Goal: Information Seeking & Learning: Check status

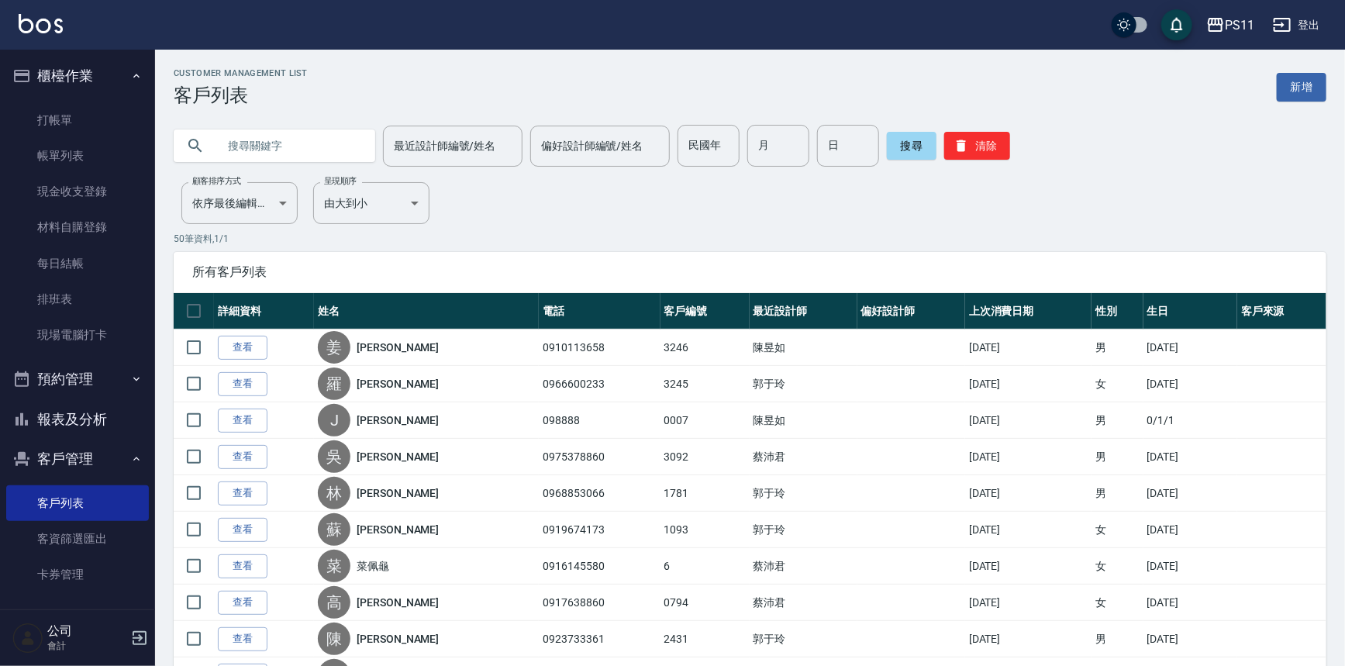
click at [112, 426] on button "報表及分析" at bounding box center [77, 419] width 143 height 40
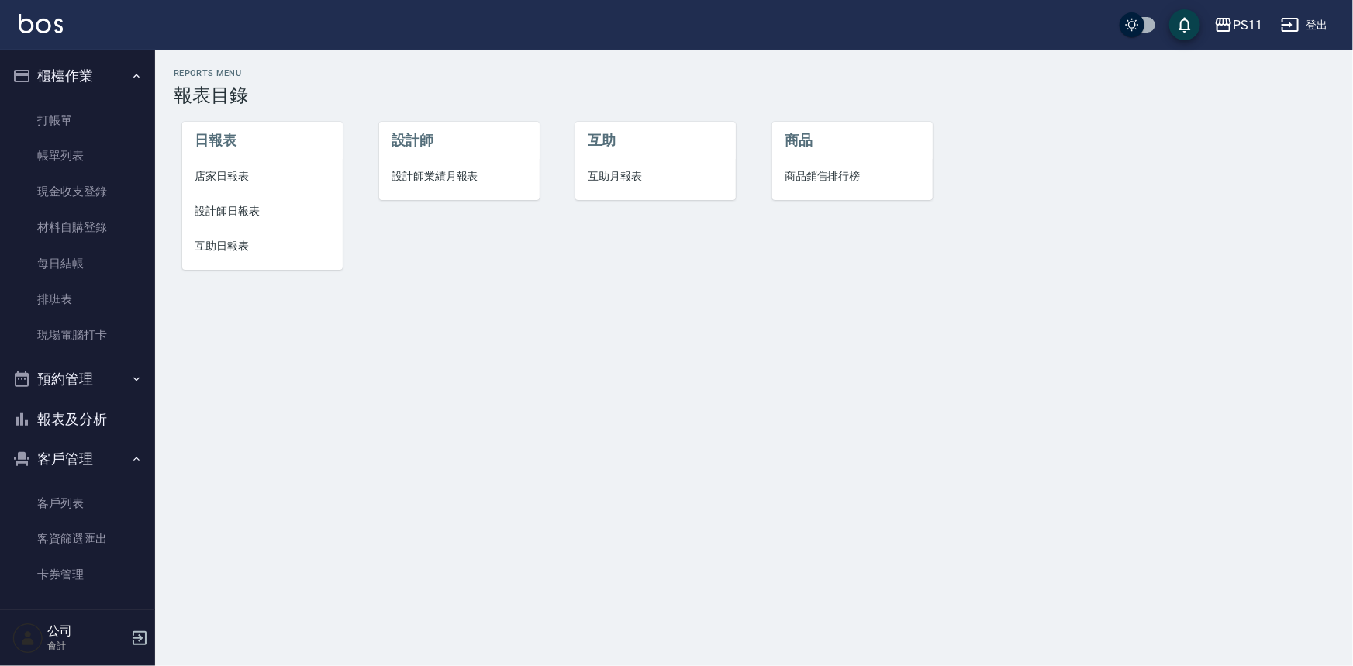
click at [236, 219] on li "設計師日報表" at bounding box center [262, 211] width 161 height 35
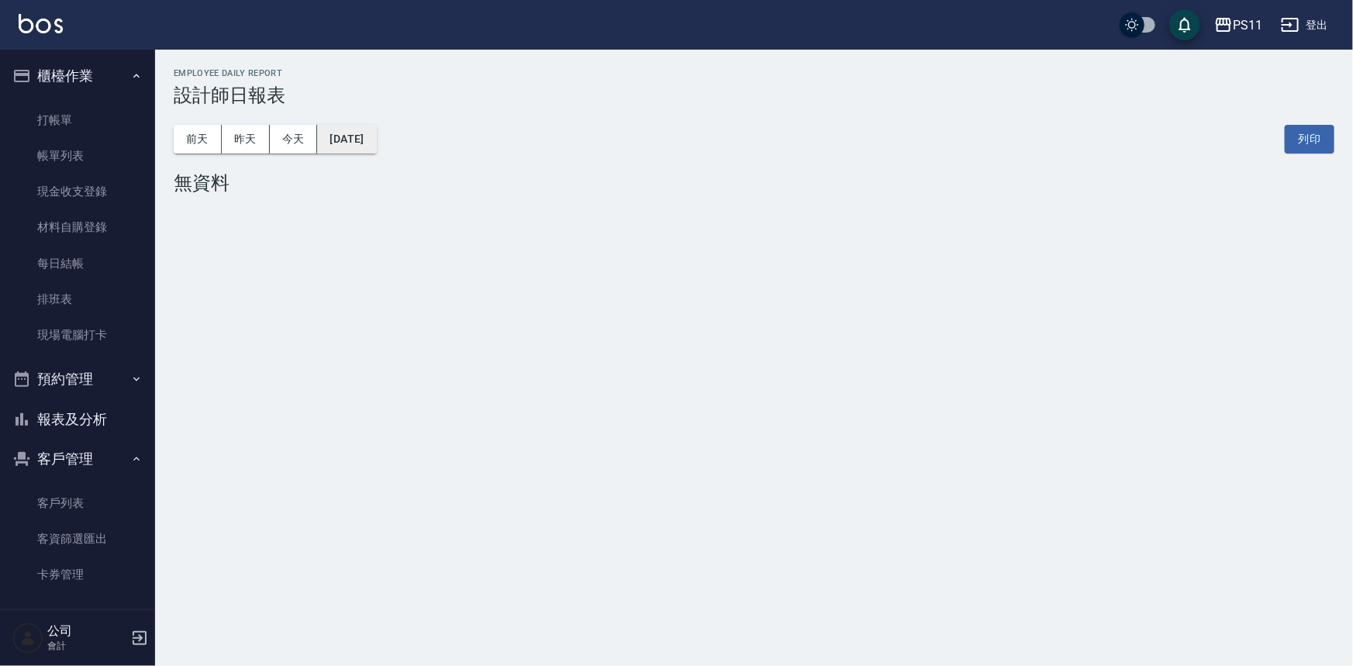
click at [376, 148] on button "[DATE]" at bounding box center [346, 139] width 59 height 29
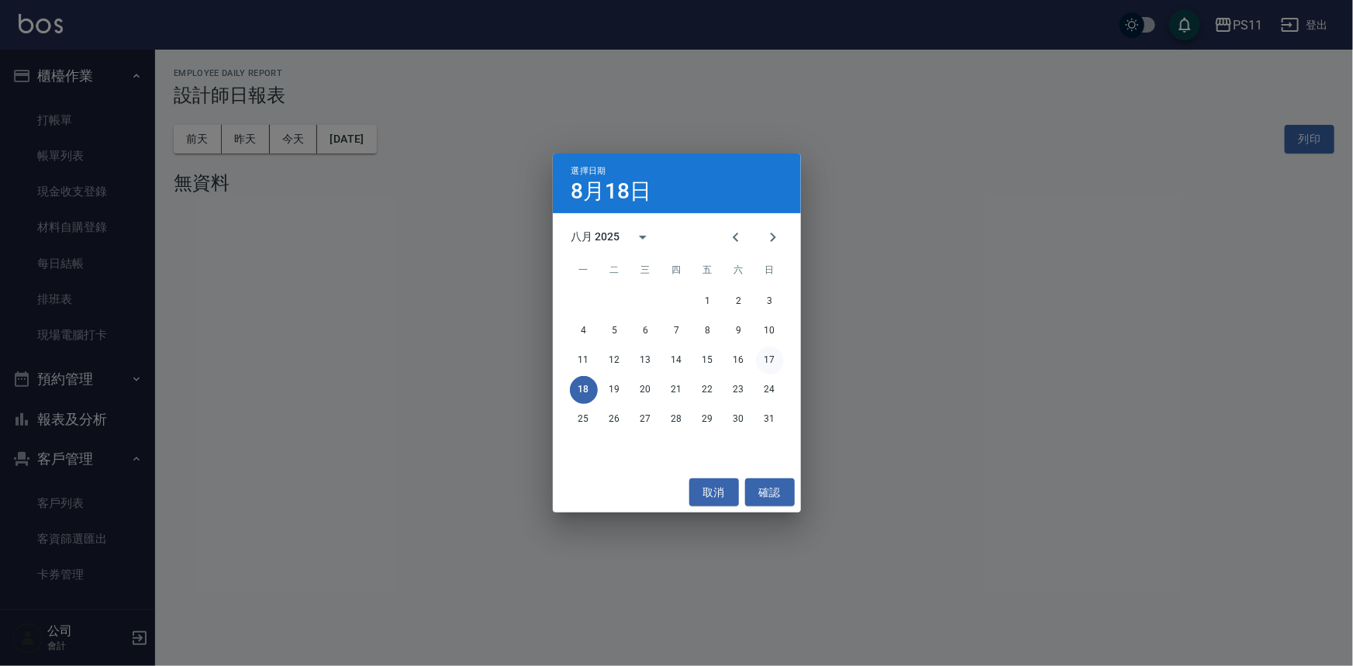
click at [766, 362] on button "17" at bounding box center [770, 361] width 28 height 28
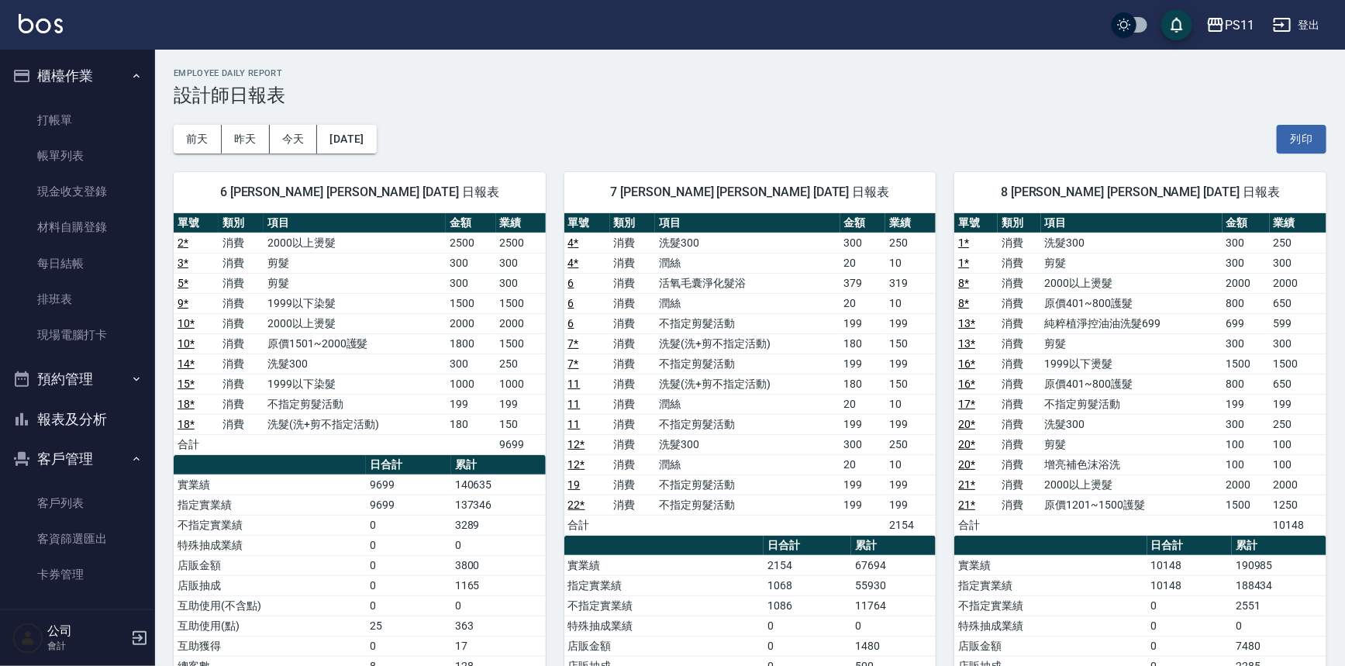
click at [1024, 400] on td "消費" at bounding box center [1019, 404] width 43 height 20
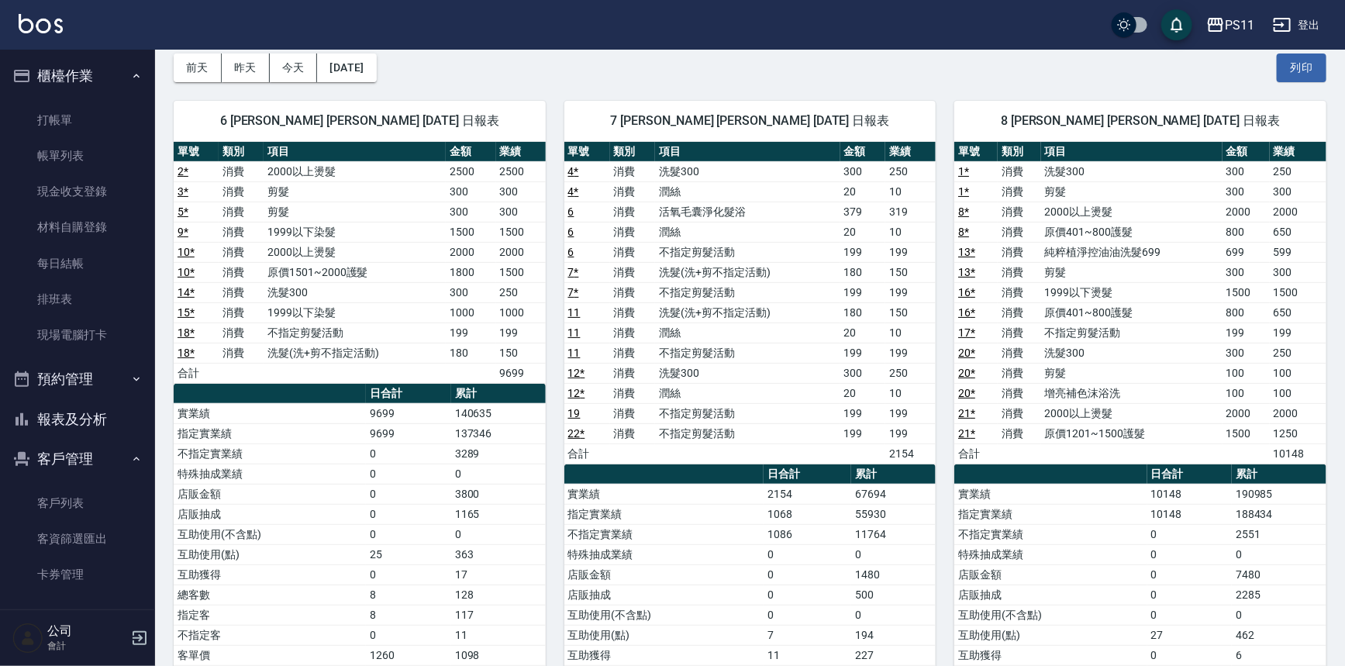
scroll to position [211, 0]
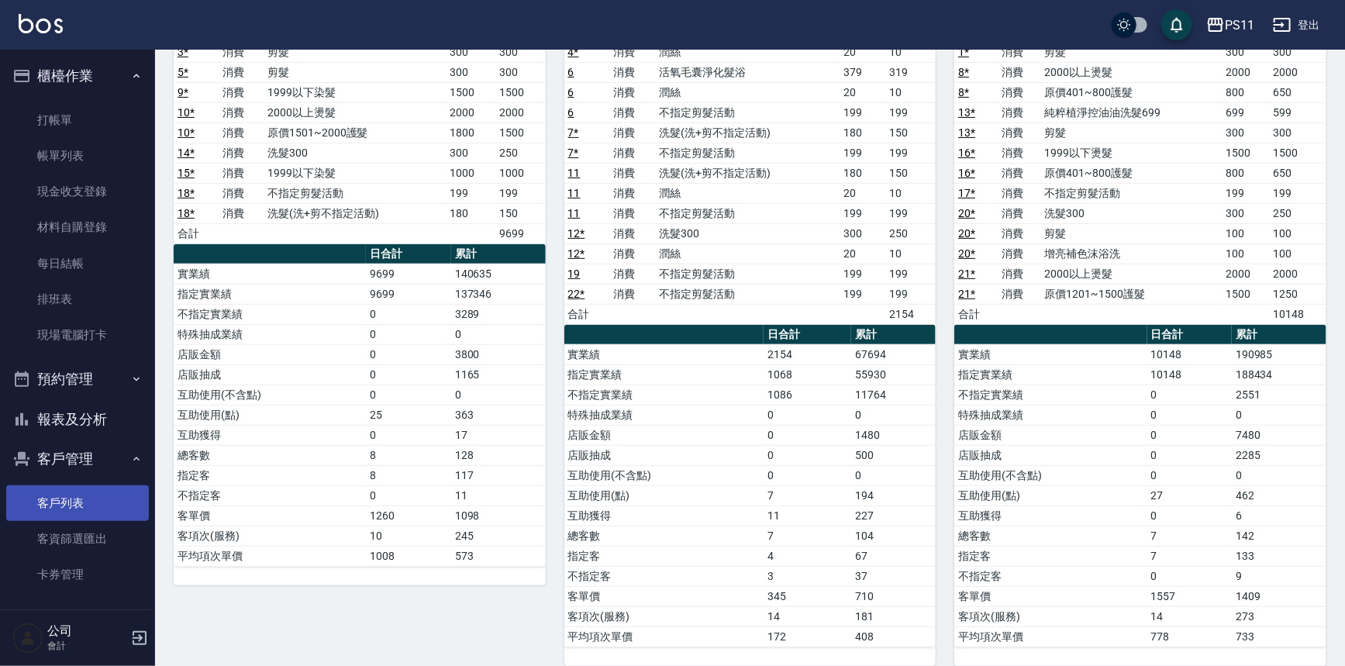
click at [123, 510] on link "客戶列表" at bounding box center [77, 503] width 143 height 36
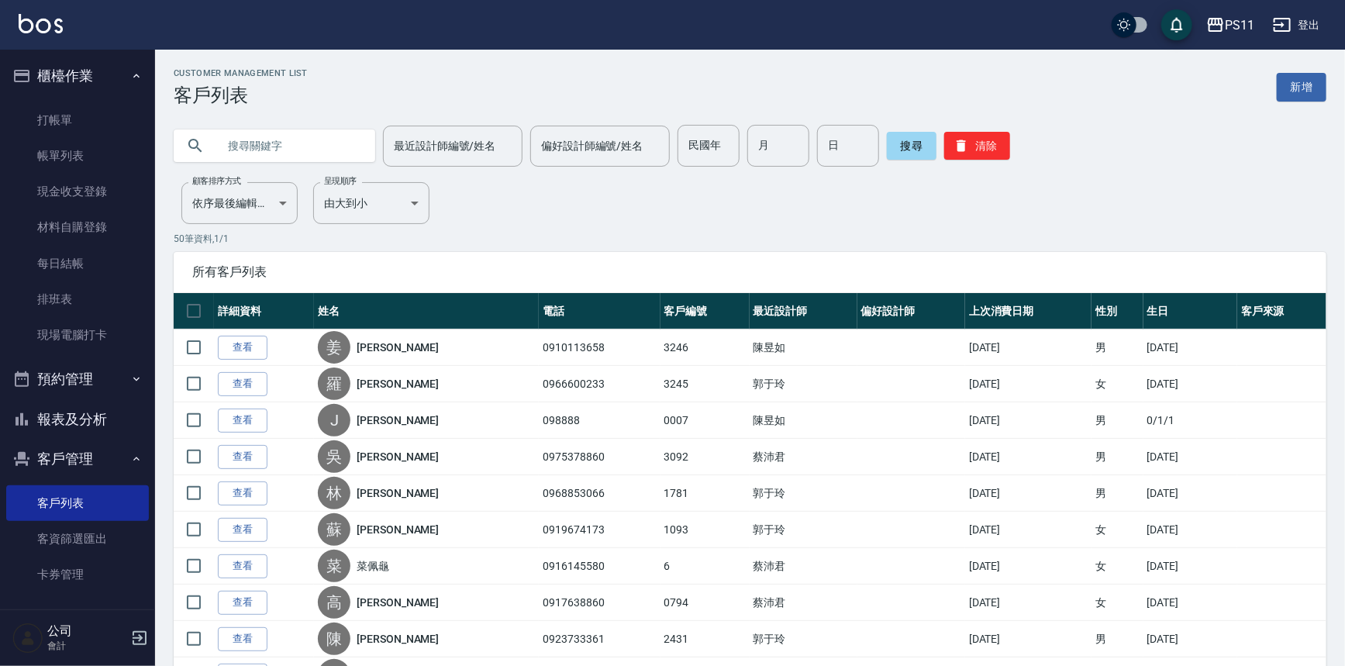
click at [304, 147] on input "text" at bounding box center [290, 146] width 146 height 42
type input "0986703608"
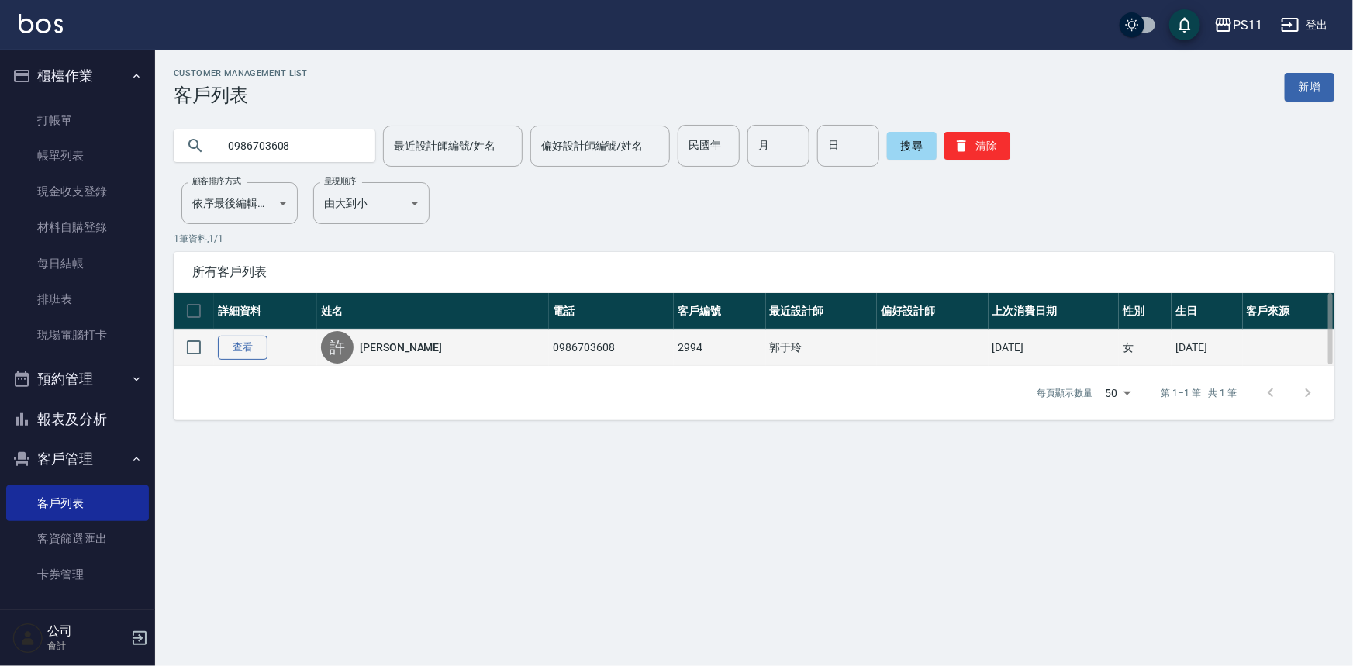
click at [240, 344] on link "查看" at bounding box center [243, 348] width 50 height 24
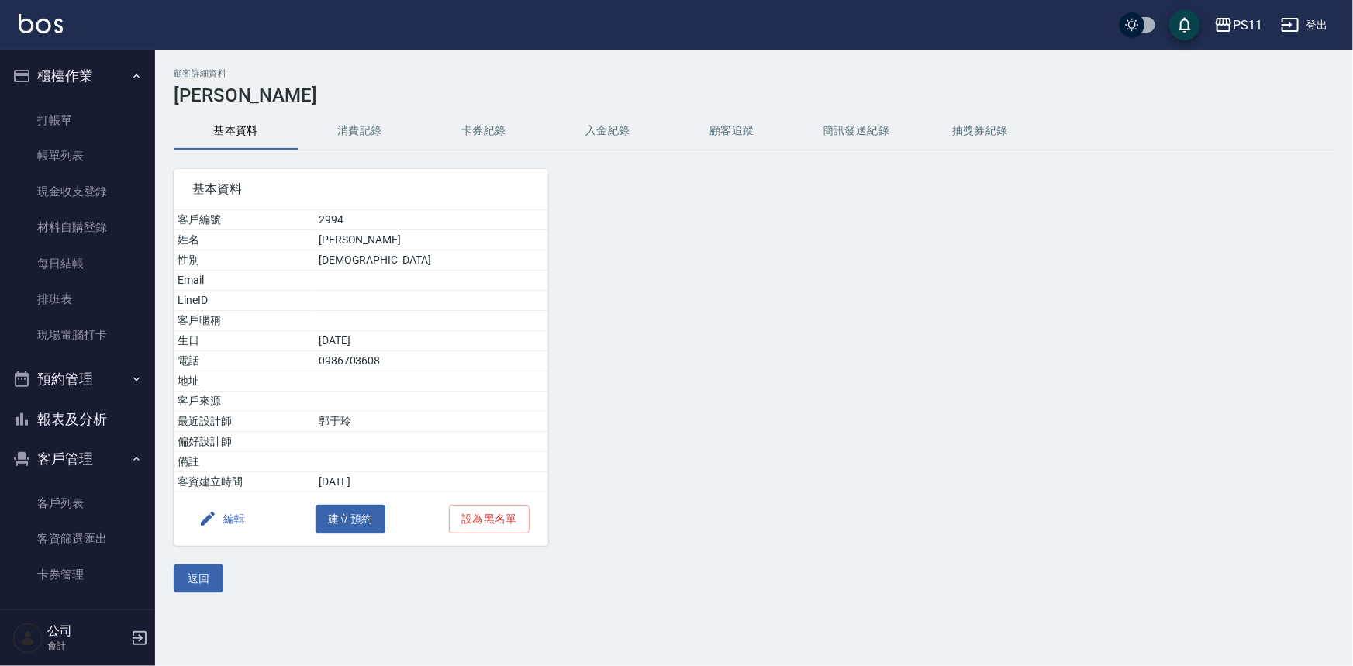
click at [381, 126] on button "消費記錄" at bounding box center [360, 130] width 124 height 37
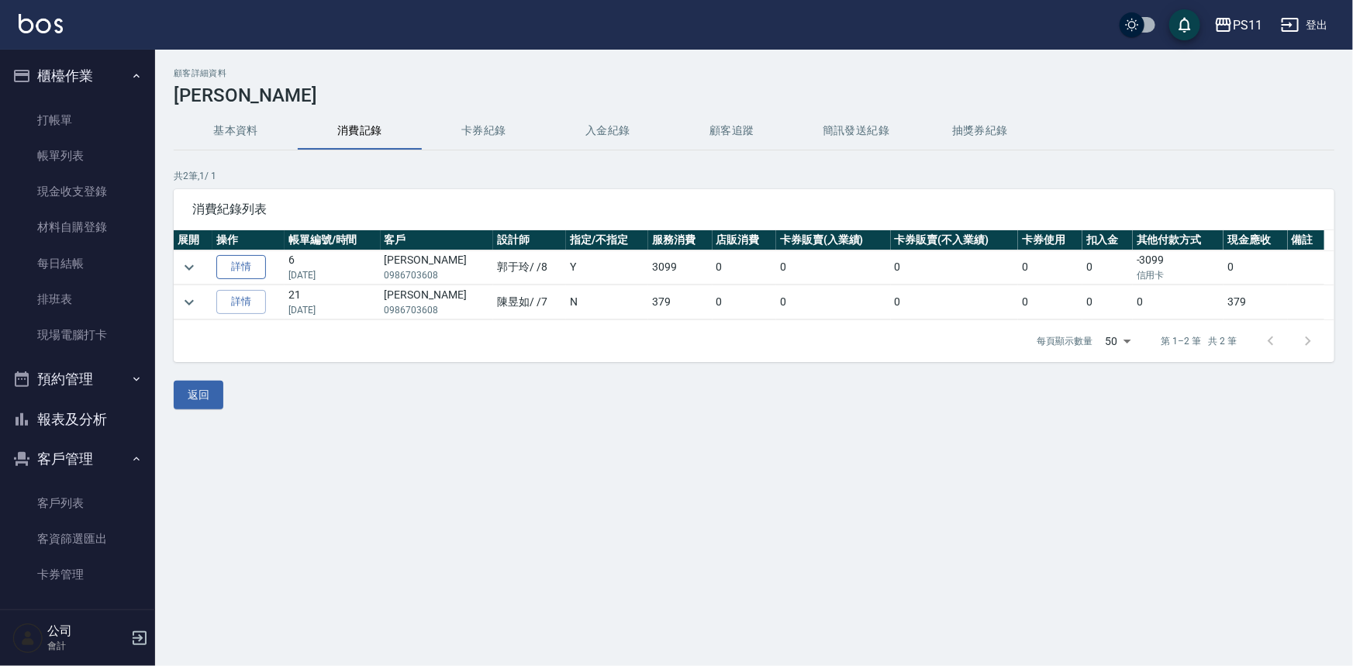
click at [259, 259] on link "詳情" at bounding box center [241, 267] width 50 height 24
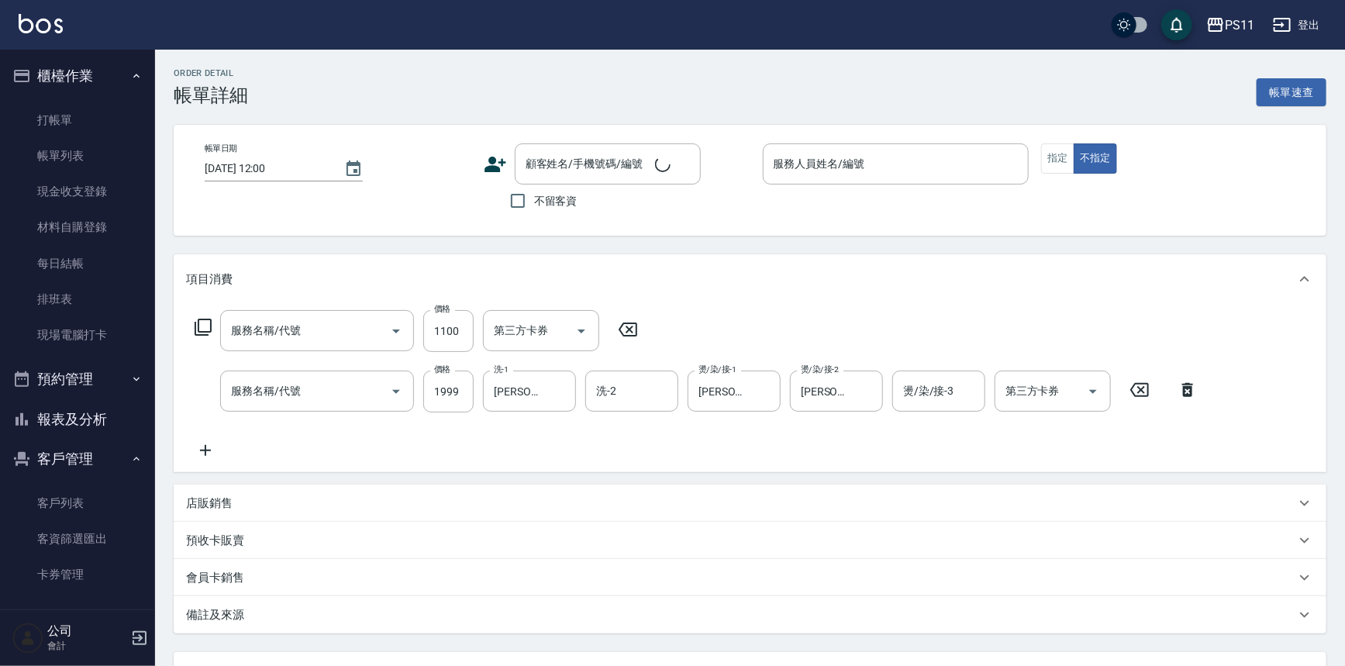
type input "[DATE] 15:12"
type input "[PERSON_NAME]-8"
type input "原價1201~1500護髮(51500)"
type input "公司活動/早鳥(31099)"
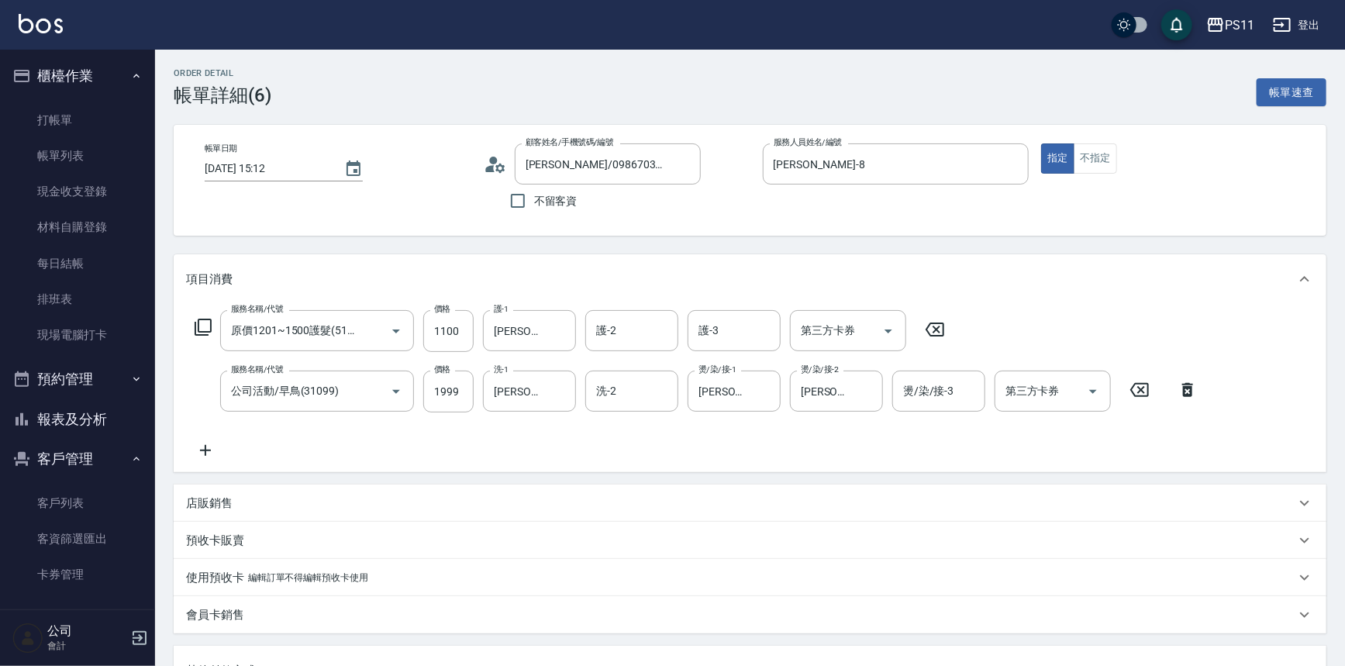
type input "[PERSON_NAME]/0986703608/2994"
click at [35, 161] on link "帳單列表" at bounding box center [77, 156] width 143 height 36
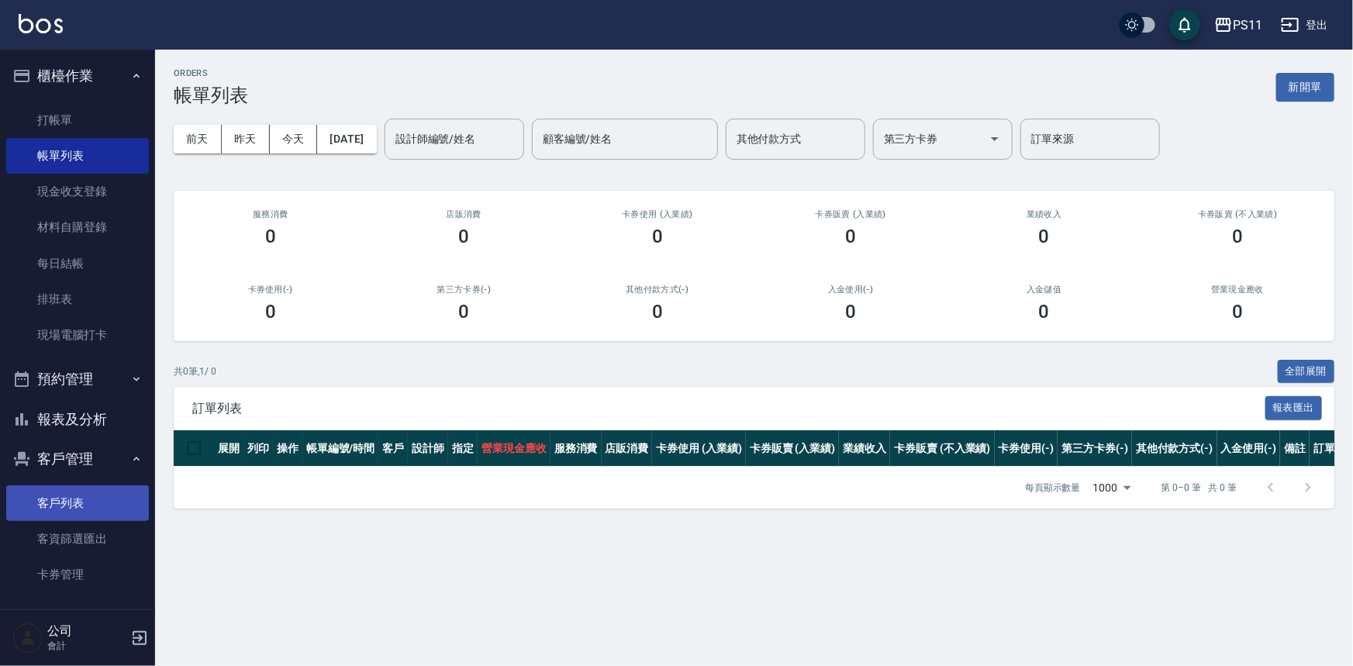
click at [69, 485] on link "客戶列表" at bounding box center [77, 503] width 143 height 36
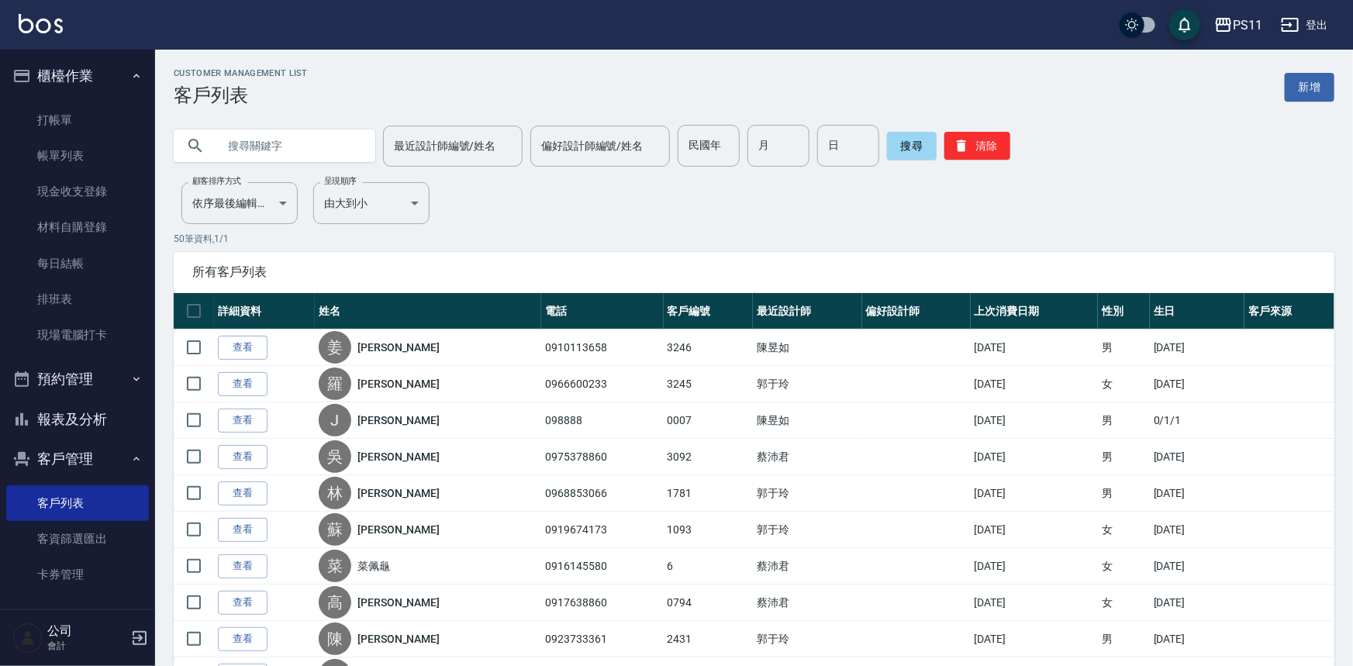
click at [291, 126] on input "text" at bounding box center [290, 146] width 146 height 42
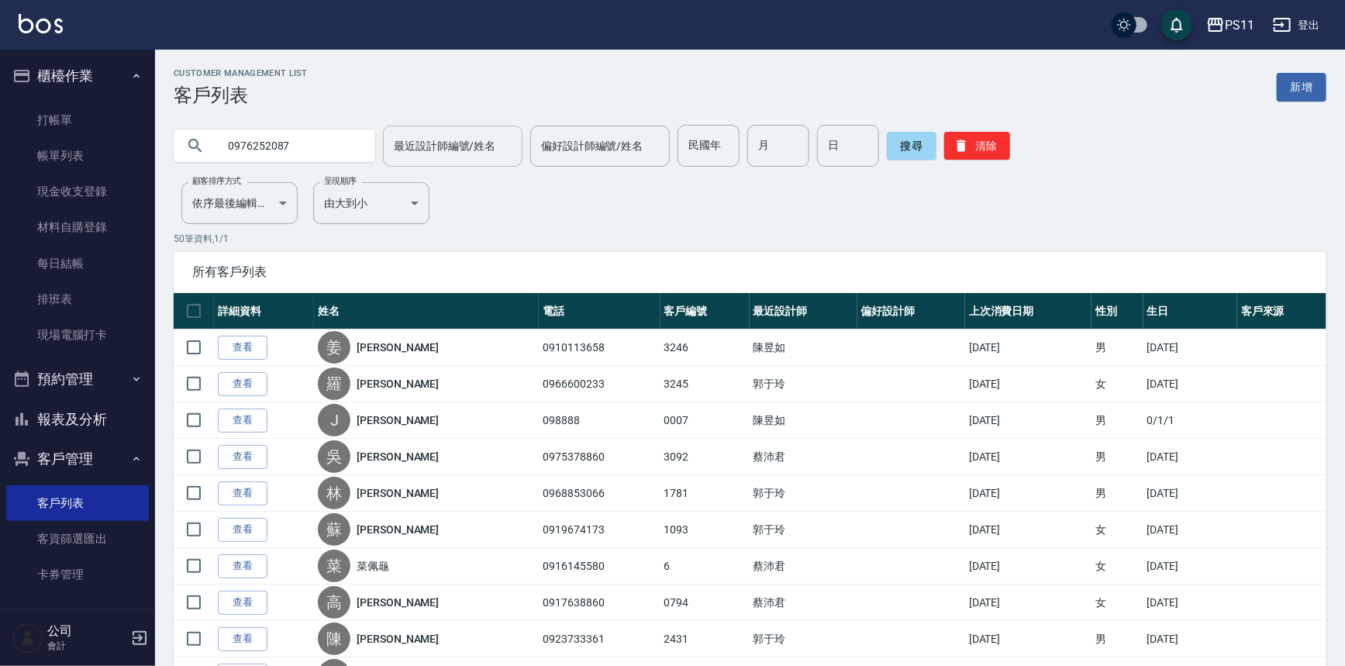
type input "0976252087"
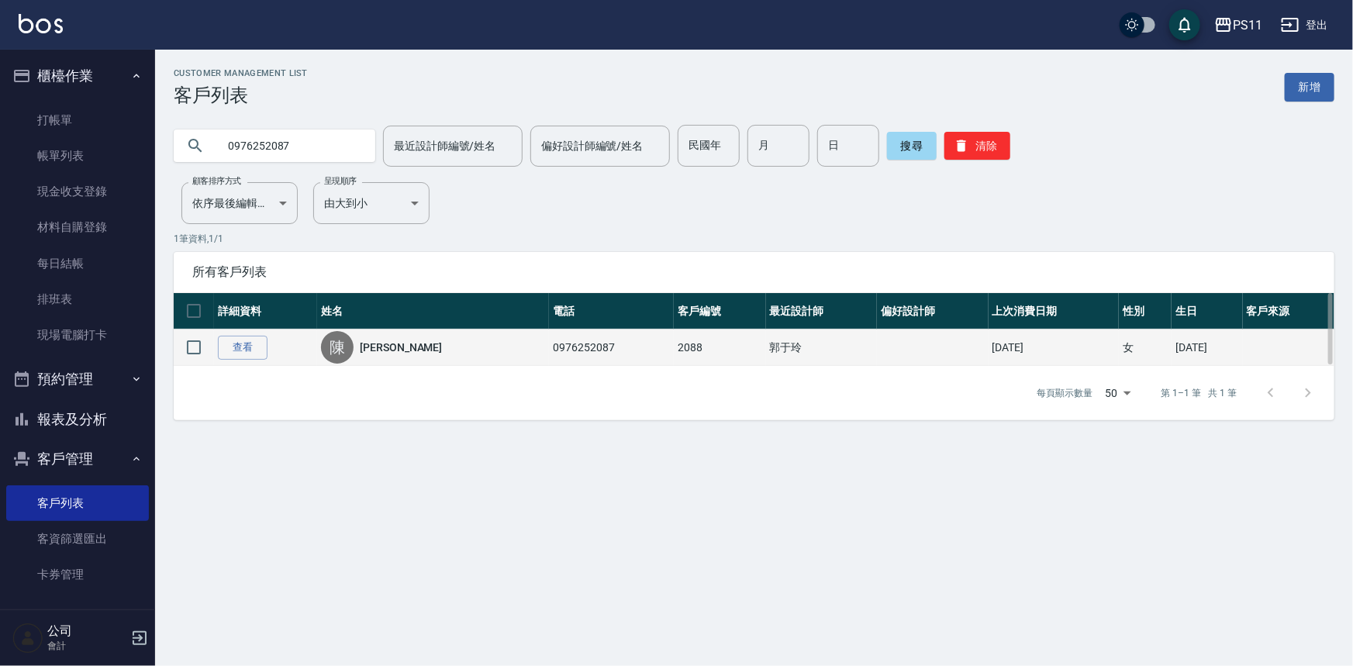
drag, startPoint x: 454, startPoint y: 364, endPoint x: 438, endPoint y: 361, distance: 15.8
click at [454, 364] on td "[PERSON_NAME]" at bounding box center [433, 348] width 232 height 36
click at [268, 352] on td "查看" at bounding box center [265, 348] width 103 height 36
click at [256, 351] on link "查看" at bounding box center [243, 348] width 50 height 24
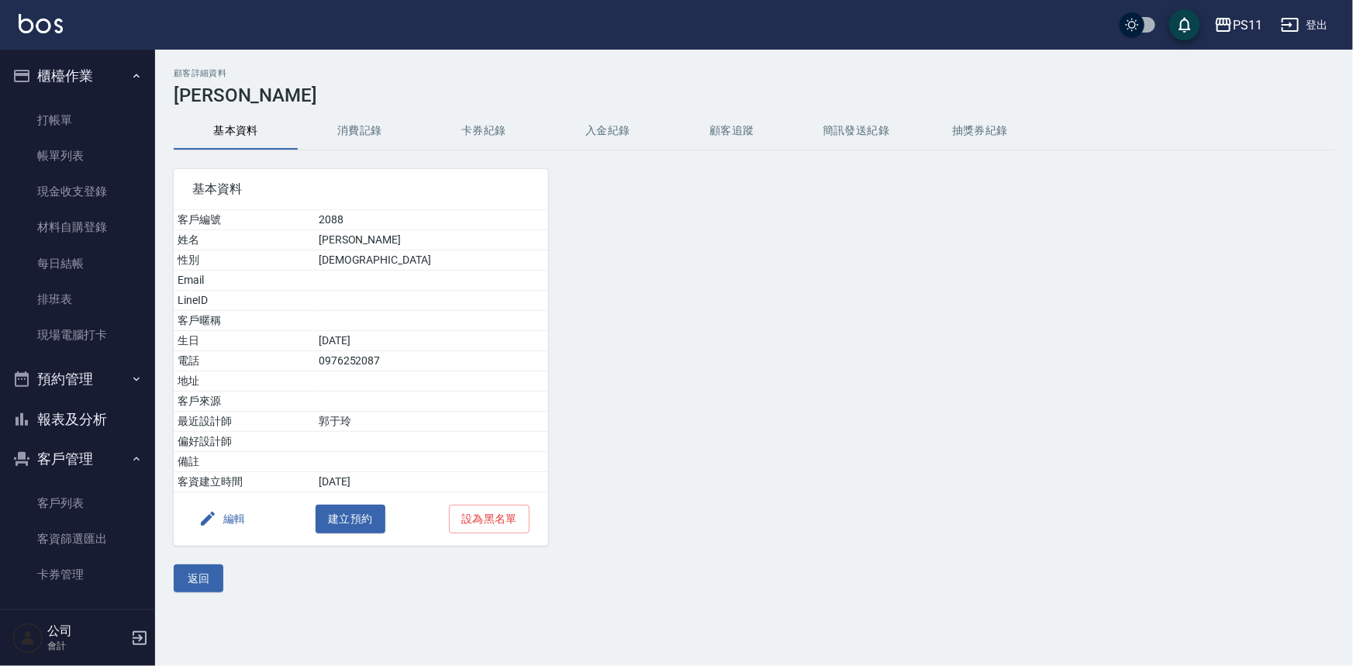
click at [375, 134] on button "消費記錄" at bounding box center [360, 130] width 124 height 37
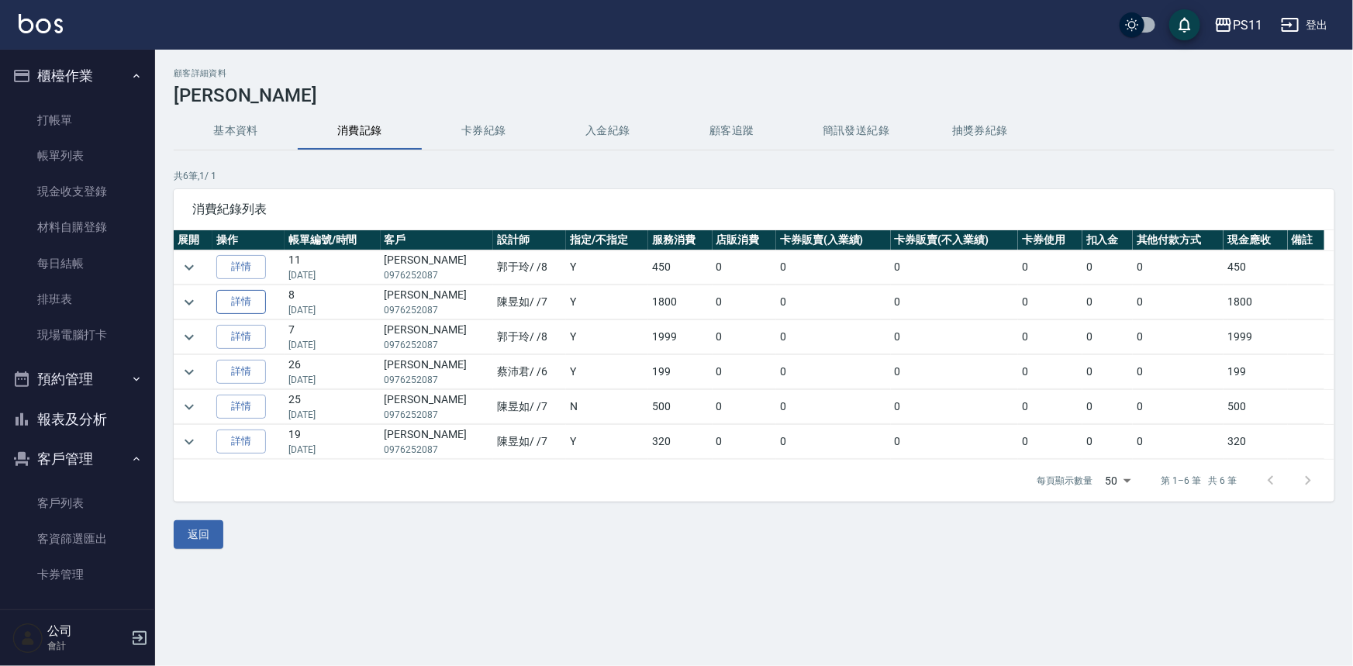
click at [248, 299] on link "詳情" at bounding box center [241, 302] width 50 height 24
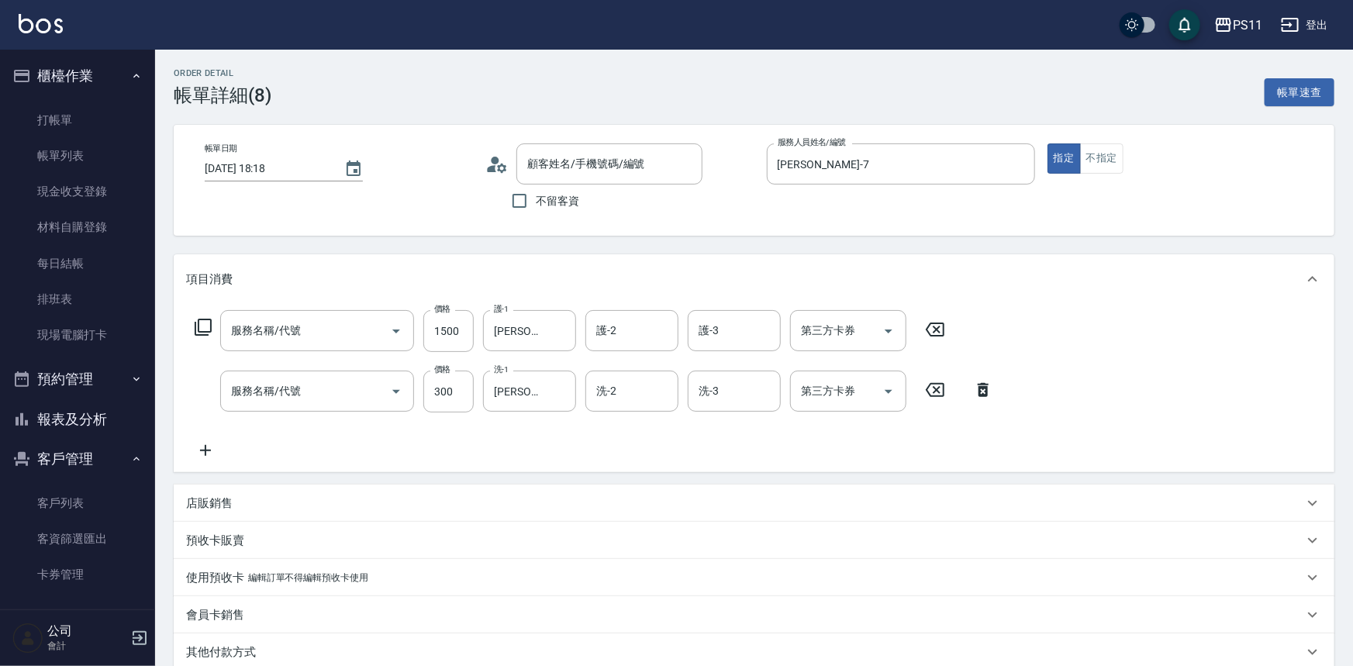
type input "[DATE] 18:18"
type input "[PERSON_NAME]-7"
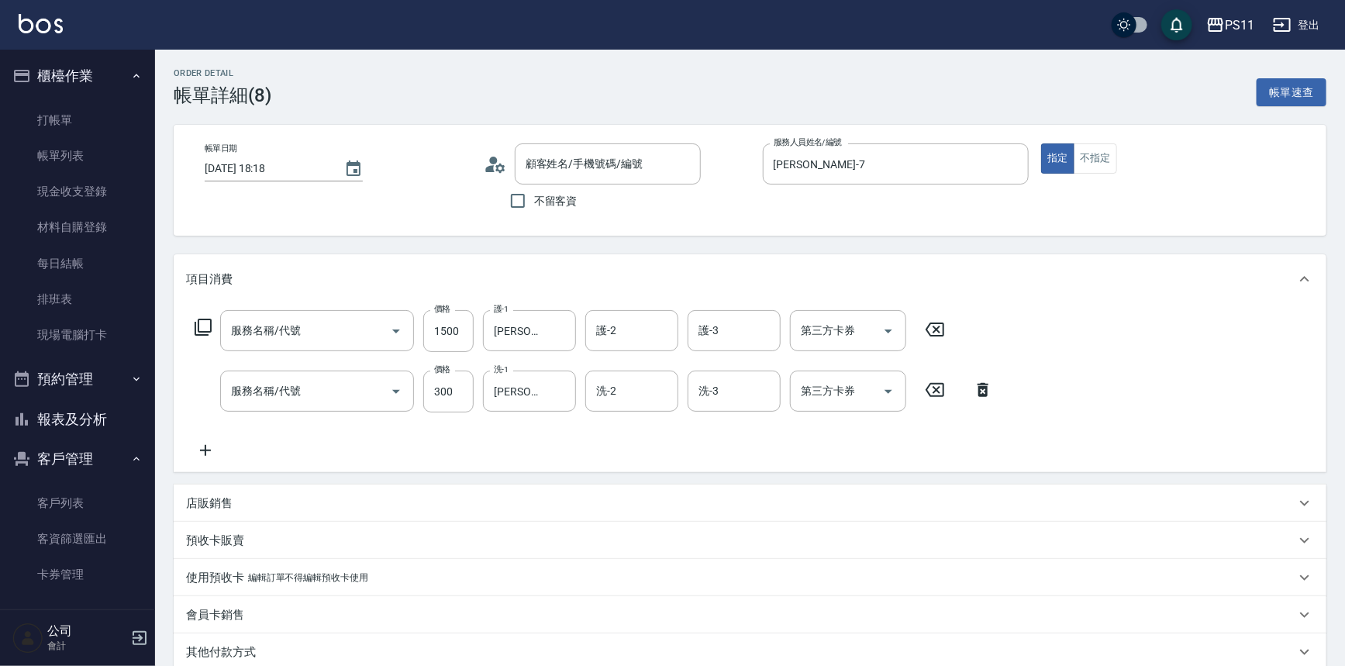
type input "原價1201~1500護髮(51500)"
type input "洗髮300(1300)"
type input "[PERSON_NAME]/0976252087/2088"
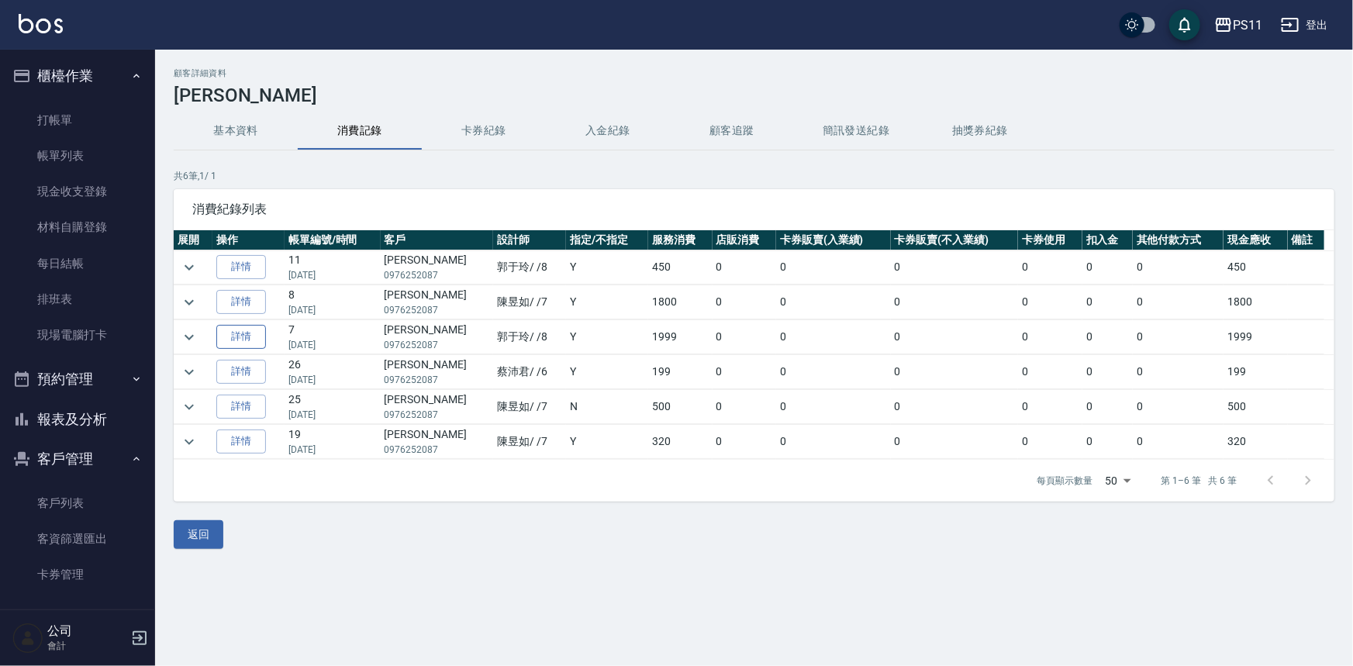
click at [242, 338] on link "詳情" at bounding box center [241, 337] width 50 height 24
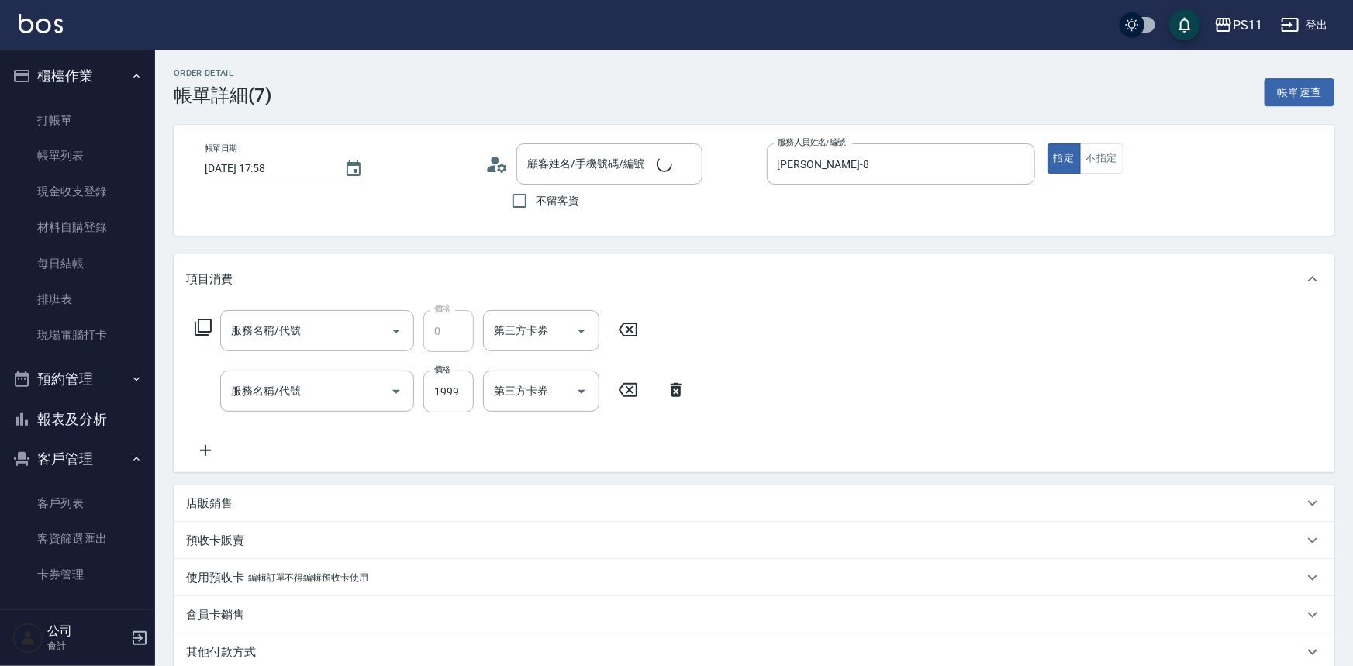
type input "[DATE] 17:58"
type input "[PERSON_NAME]-8"
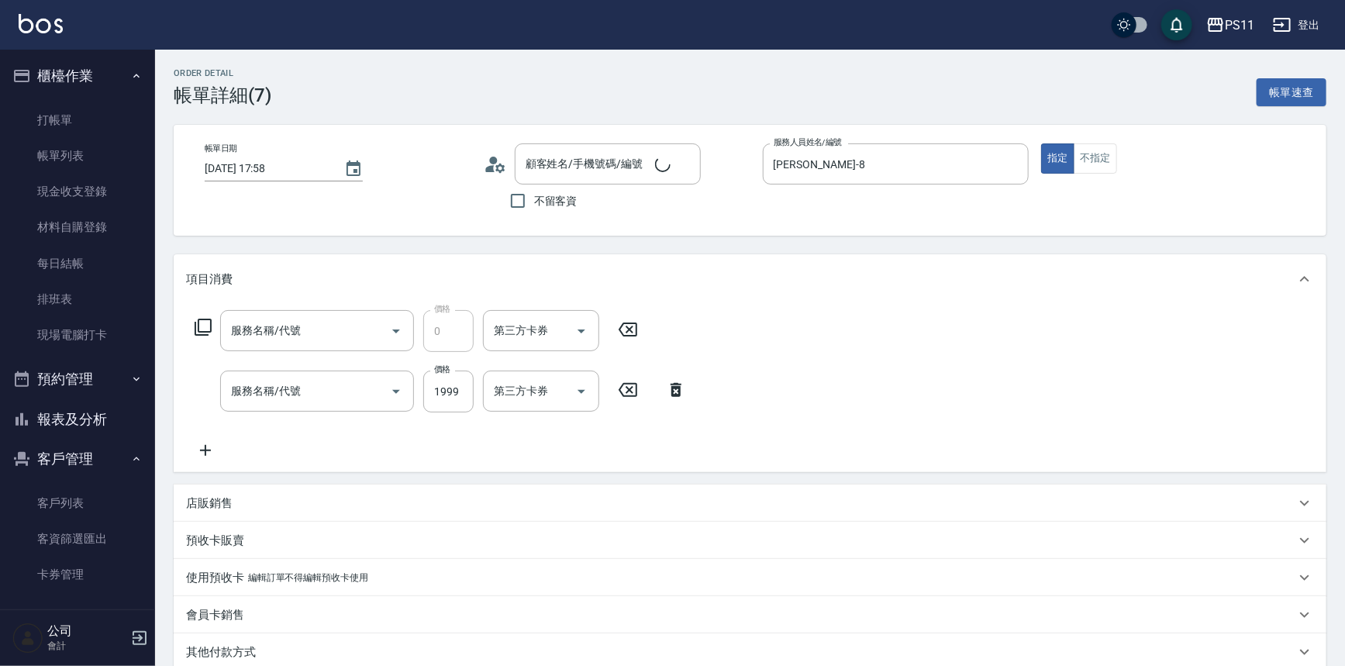
type input "頂級黑松露八胜肽面膜(9050)"
type input "公司活動/早鳥(41099)"
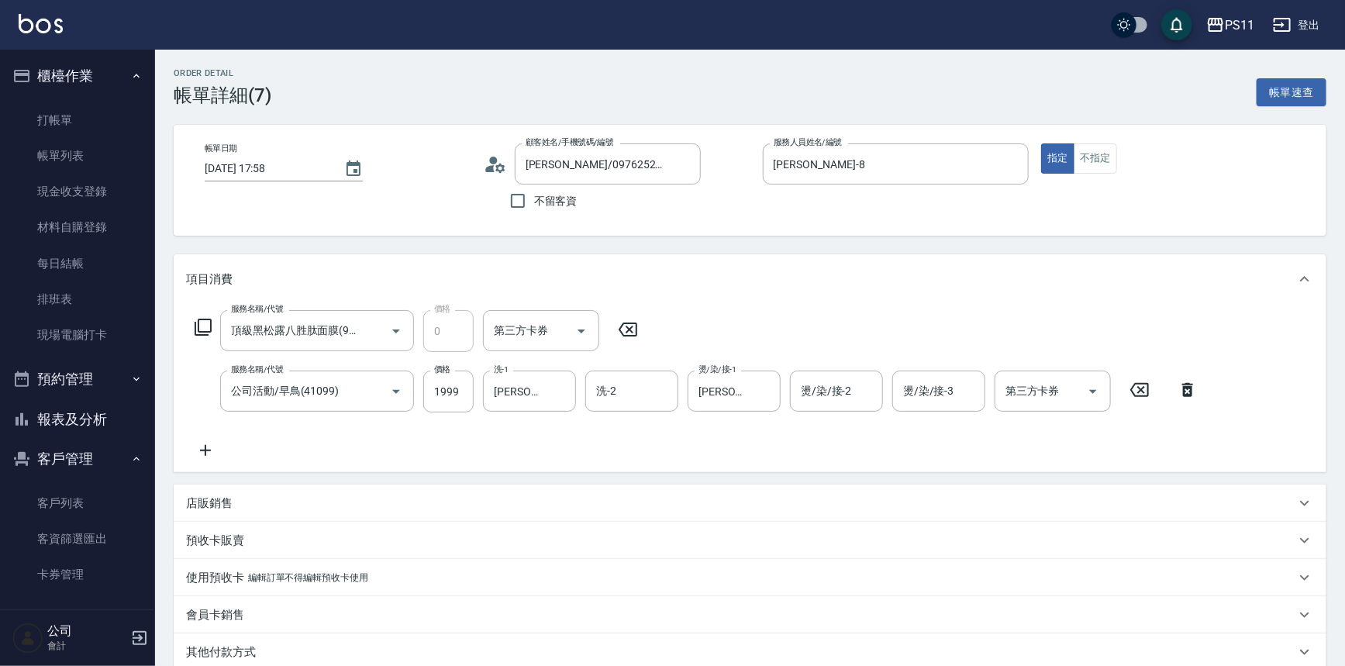
type input "[PERSON_NAME]/0976252087/2088"
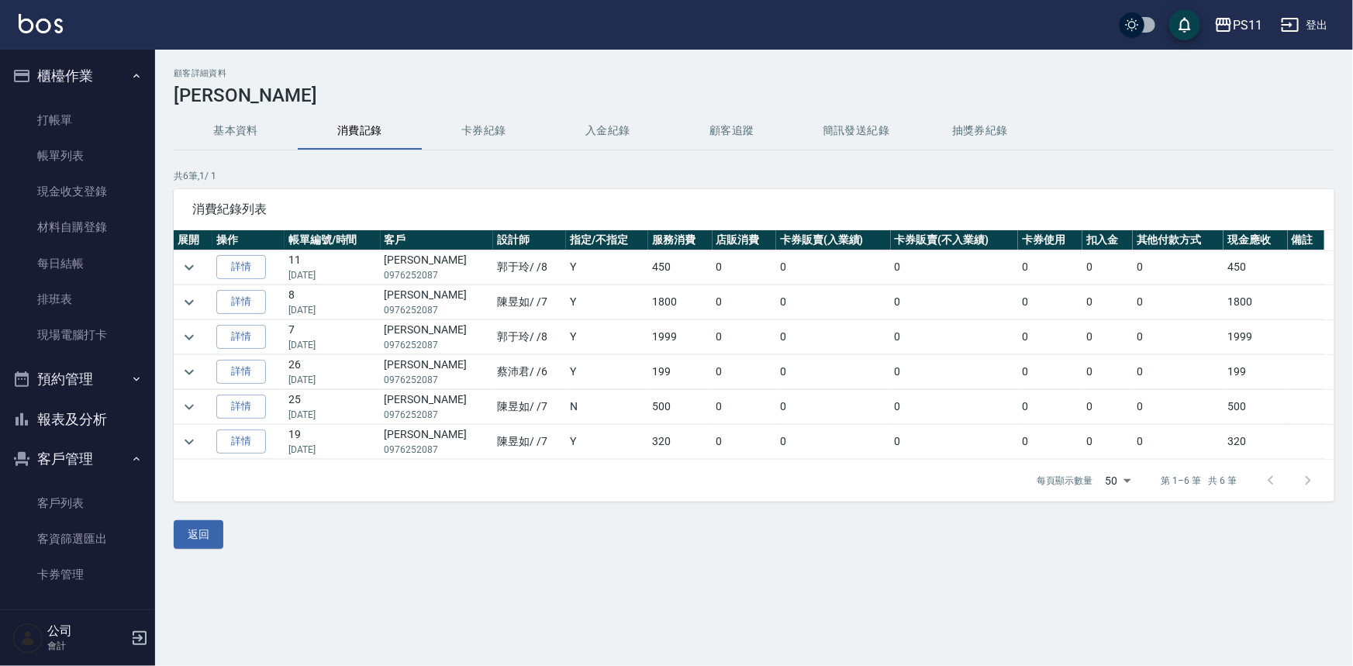
click at [254, 132] on button "基本資料" at bounding box center [236, 130] width 124 height 37
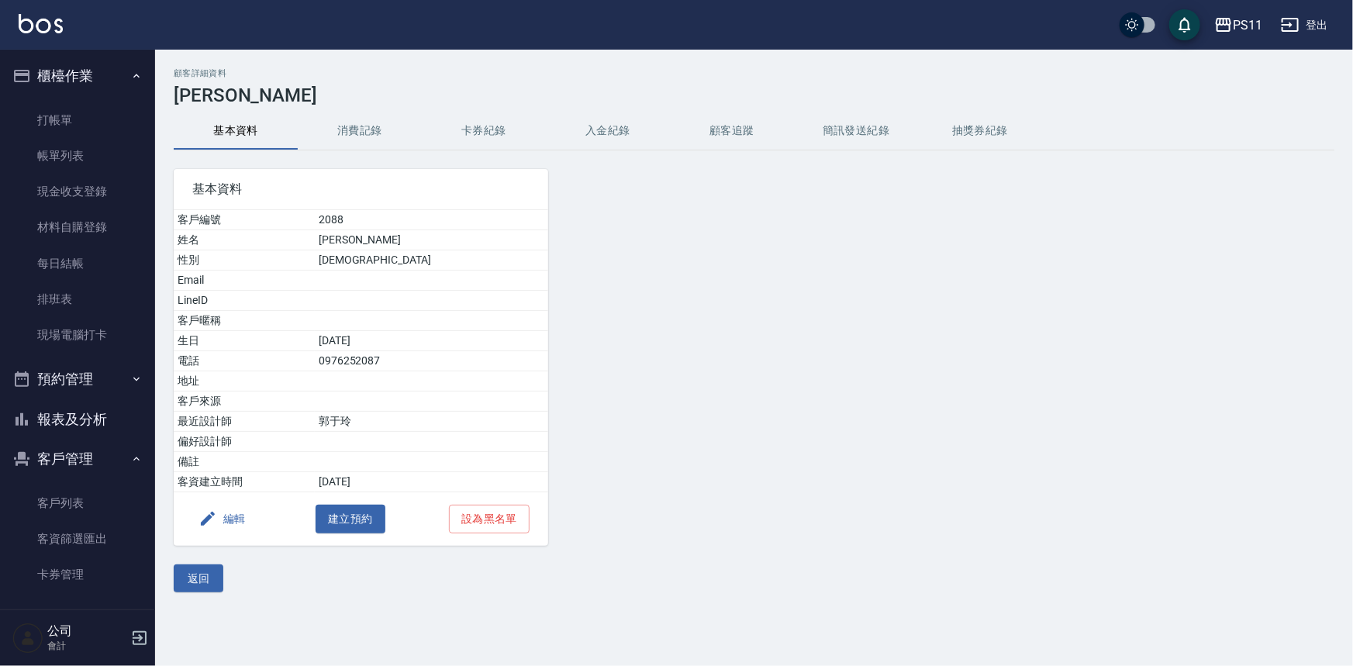
drag, startPoint x: 77, startPoint y: 155, endPoint x: 152, endPoint y: 193, distance: 84.3
click at [77, 155] on link "帳單列表" at bounding box center [77, 156] width 143 height 36
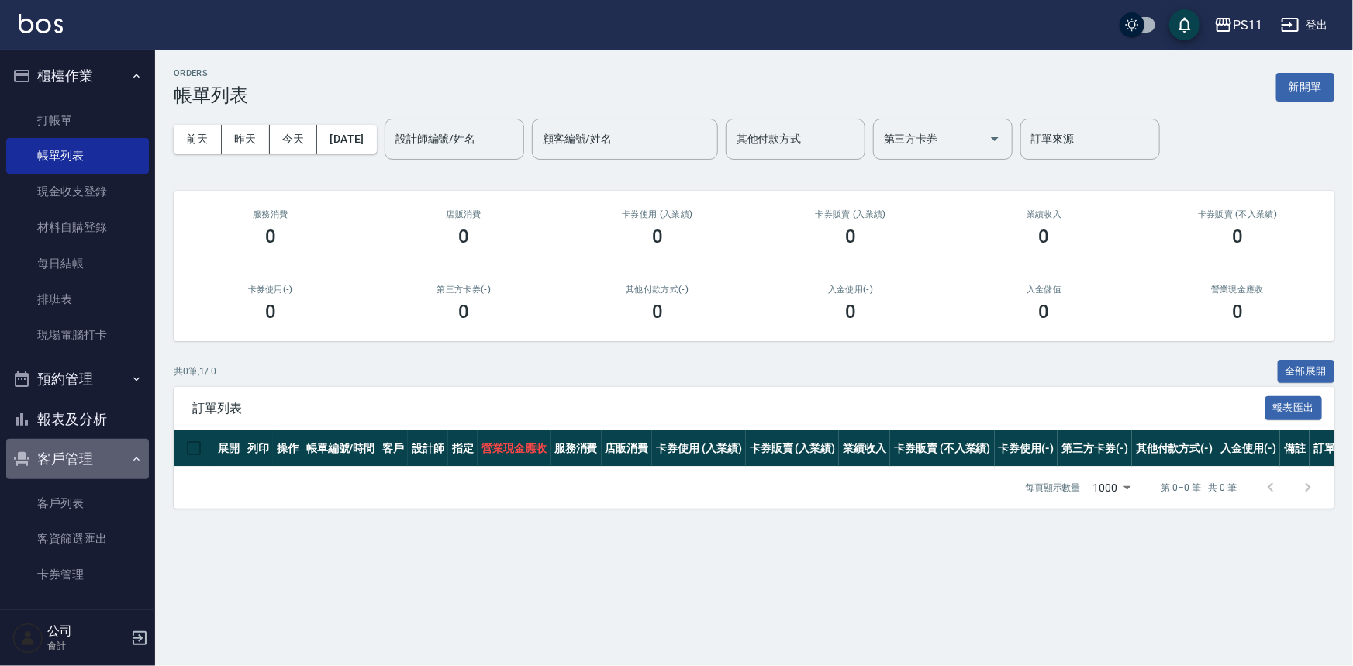
click at [81, 461] on button "客戶管理" at bounding box center [77, 459] width 143 height 40
click at [83, 473] on button "客戶管理" at bounding box center [77, 459] width 143 height 40
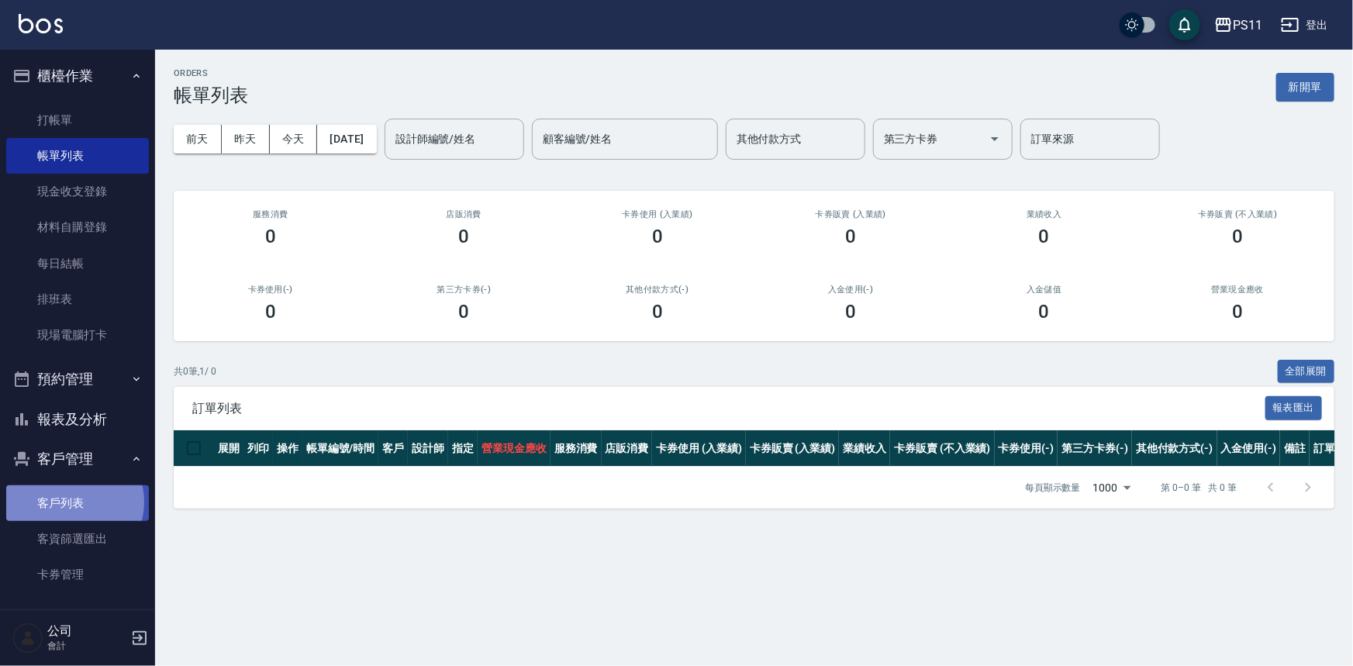
click at [72, 502] on link "客戶列表" at bounding box center [77, 503] width 143 height 36
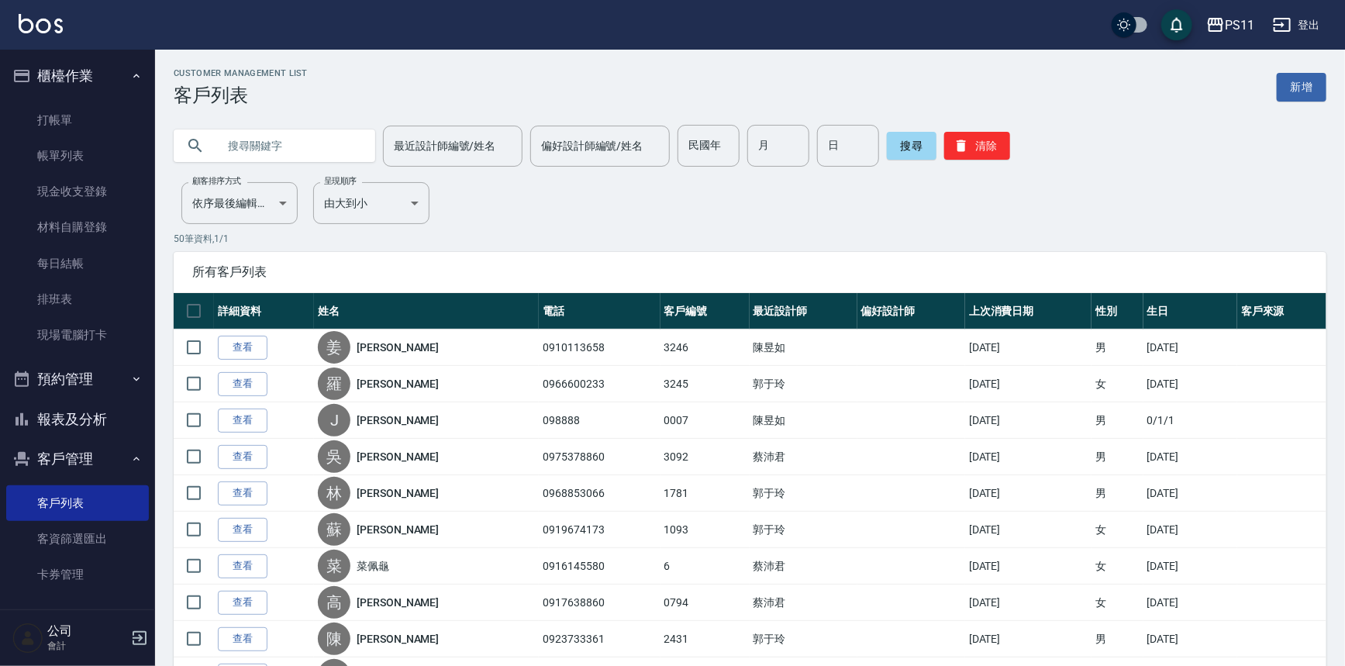
click at [248, 159] on input "text" at bounding box center [290, 146] width 146 height 42
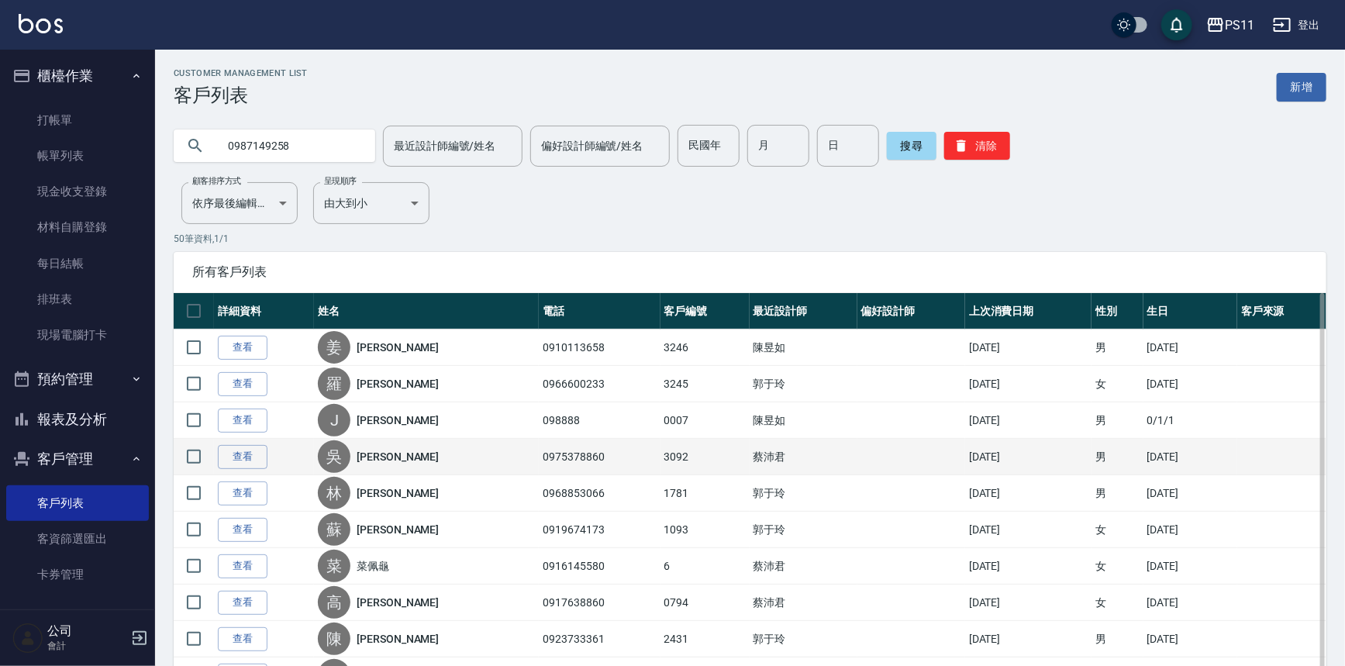
type input "0987149258"
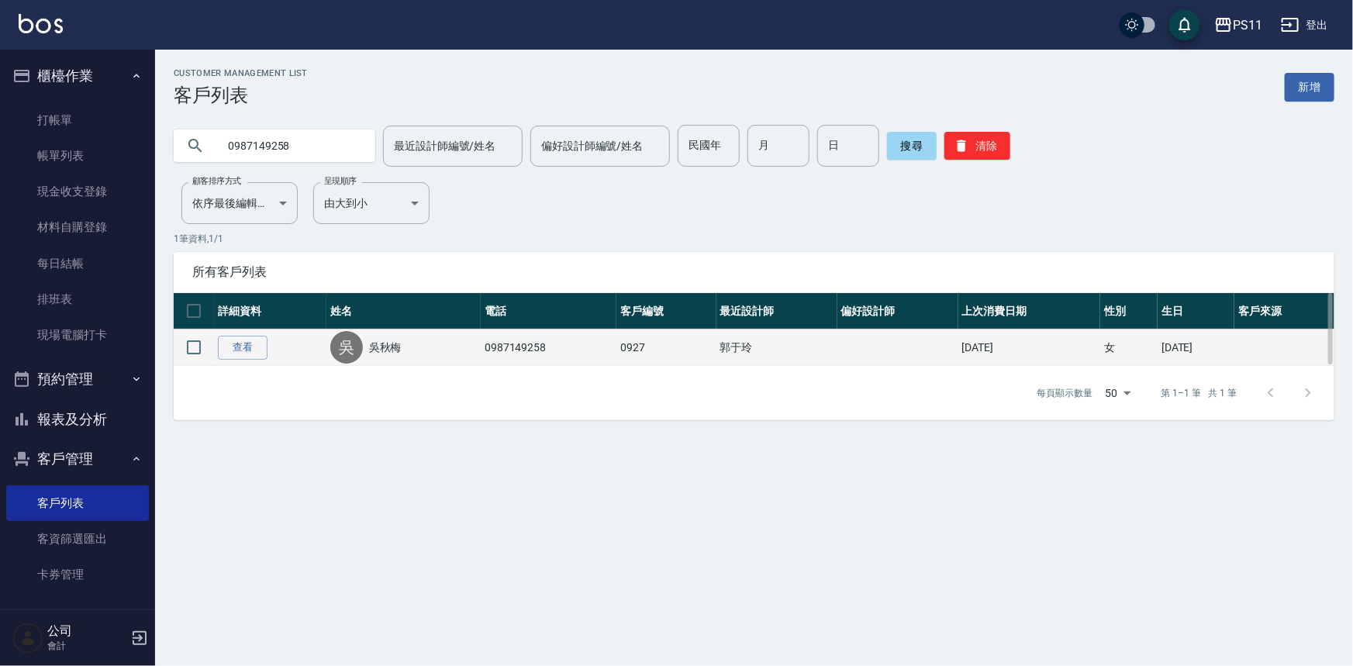
click at [271, 352] on td "查看" at bounding box center [270, 348] width 112 height 36
click at [256, 348] on link "查看" at bounding box center [243, 348] width 50 height 24
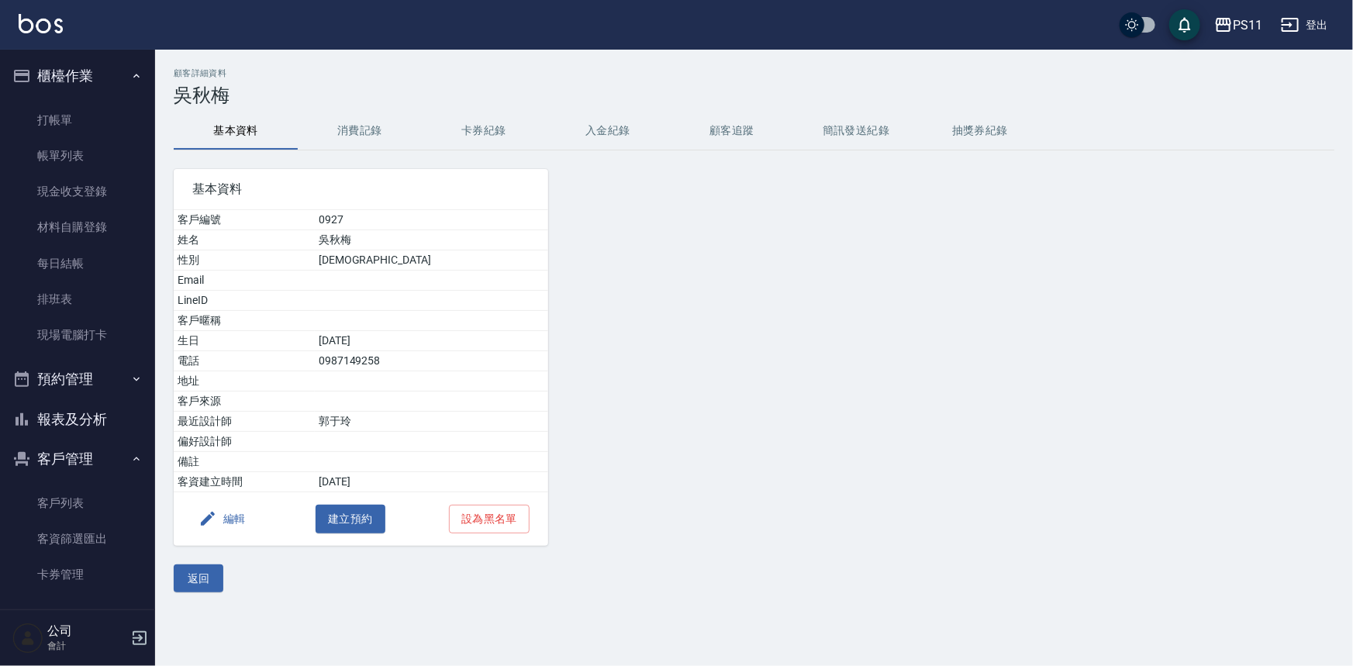
click at [319, 140] on button "消費記錄" at bounding box center [360, 130] width 124 height 37
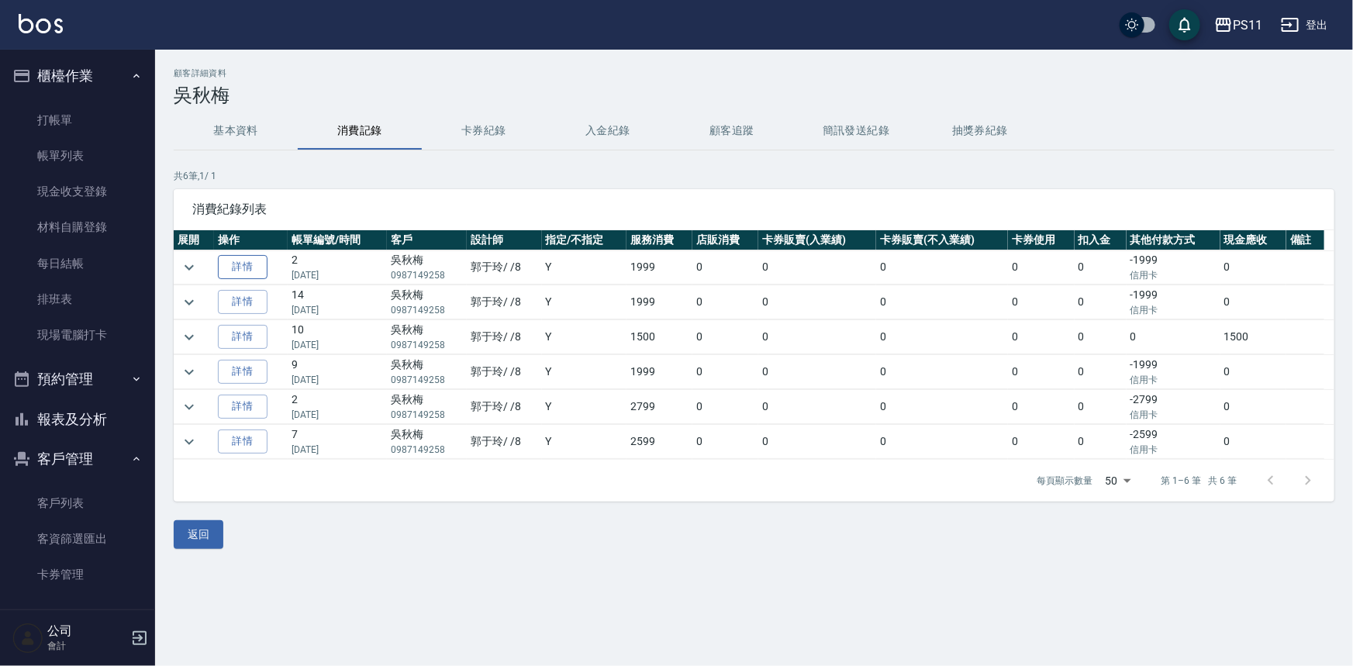
click at [258, 261] on link "詳情" at bounding box center [243, 267] width 50 height 24
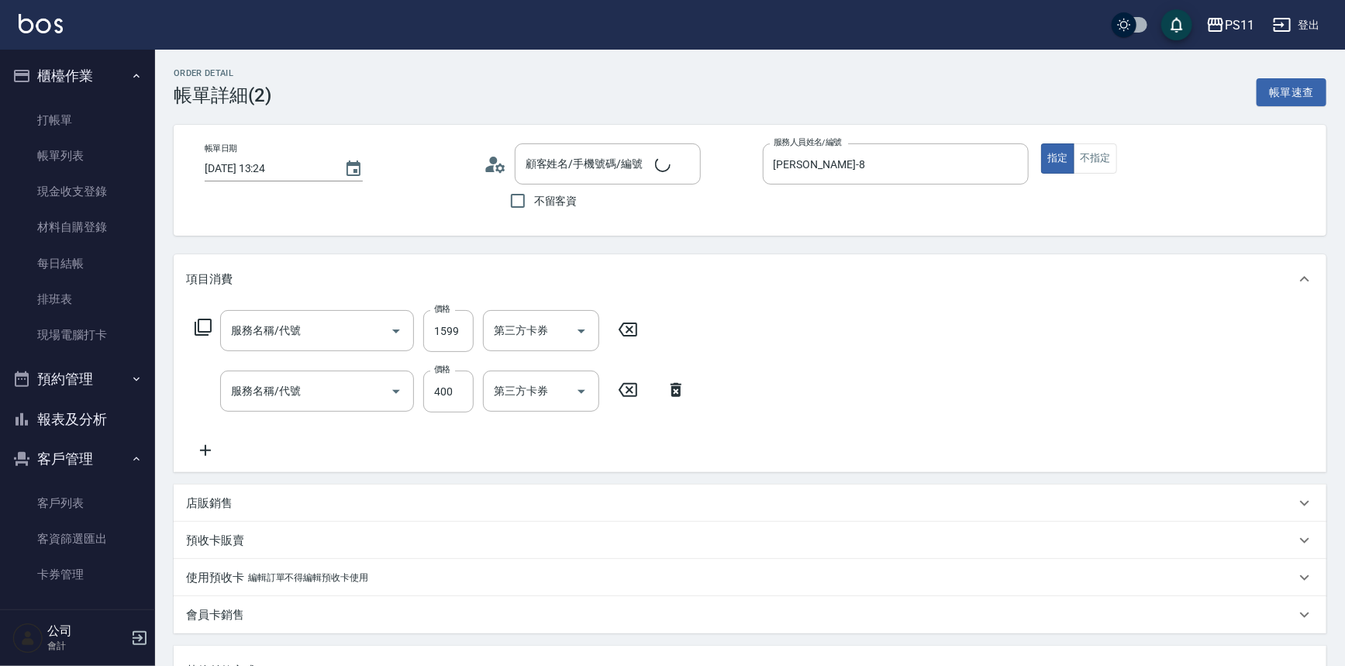
type input "[DATE] 13:24"
type input "[PERSON_NAME]-8"
type input "公司活動/早鳥(41099)"
type input "原價1~400護髮(50400)"
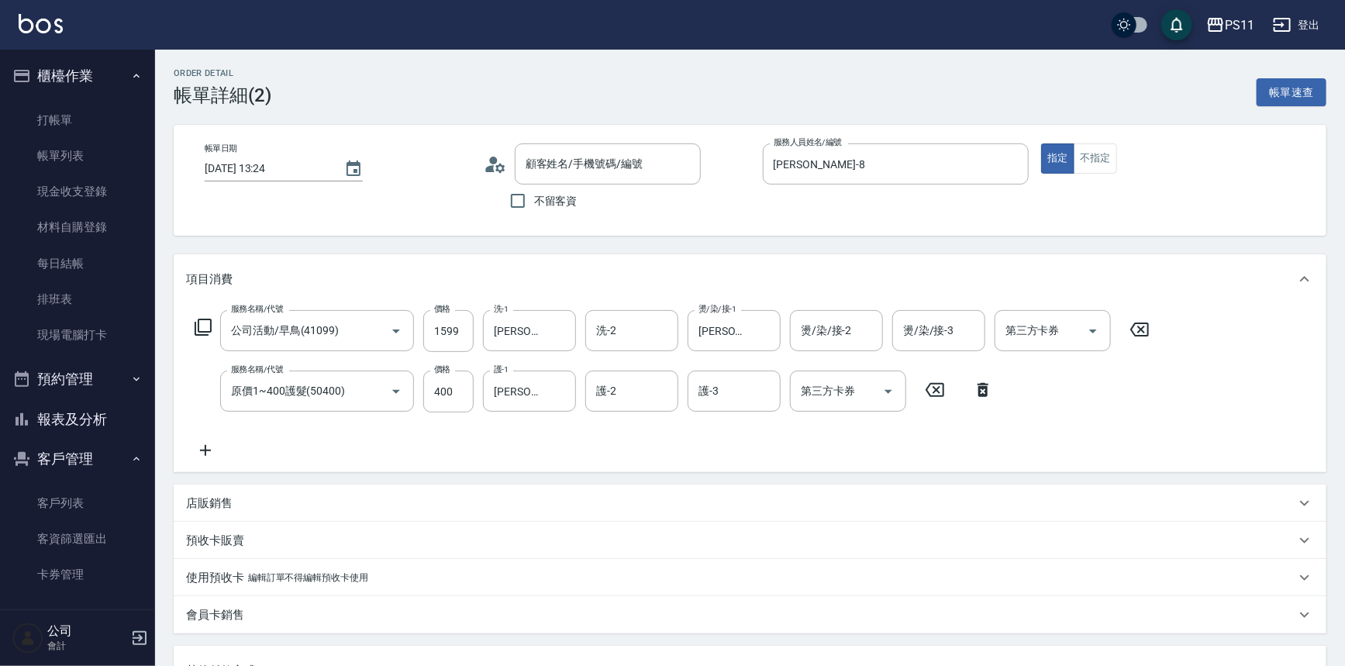
type input "[PERSON_NAME]/0987149258/0927"
